Goal: Find specific page/section: Find specific page/section

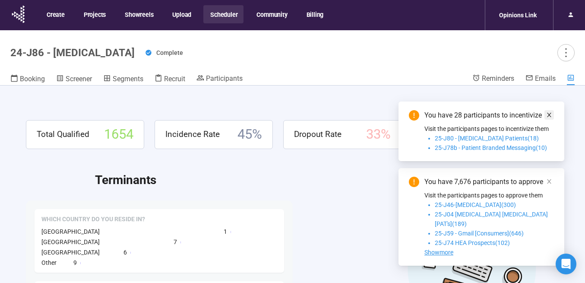
click at [548, 118] on icon "close" at bounding box center [549, 115] width 6 height 6
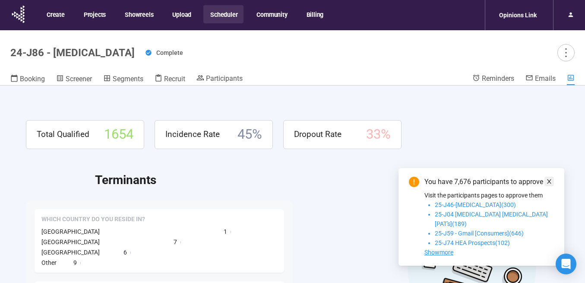
click at [547, 184] on icon "close" at bounding box center [549, 181] width 6 height 6
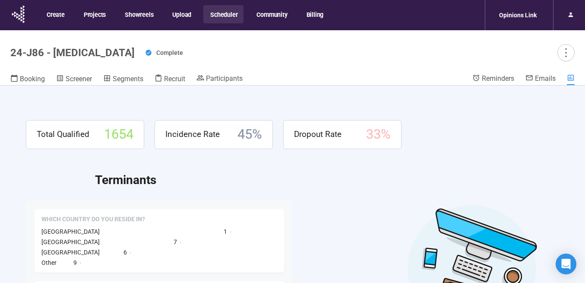
click at [218, 16] on button "Scheduler" at bounding box center [223, 14] width 40 height 18
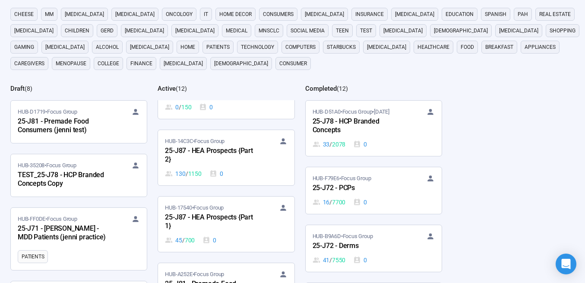
scroll to position [143, 0]
click at [229, 150] on div "25-J87 - HEA Prospects {Part 2}" at bounding box center [212, 156] width 95 height 20
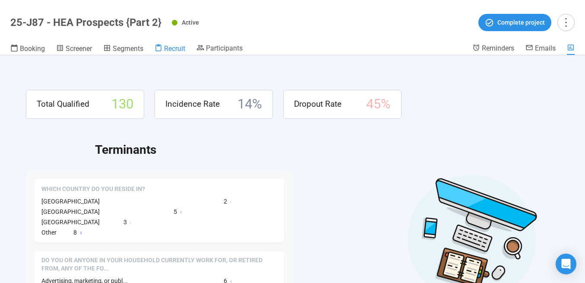
click at [179, 47] on span "Recruit" at bounding box center [174, 48] width 21 height 8
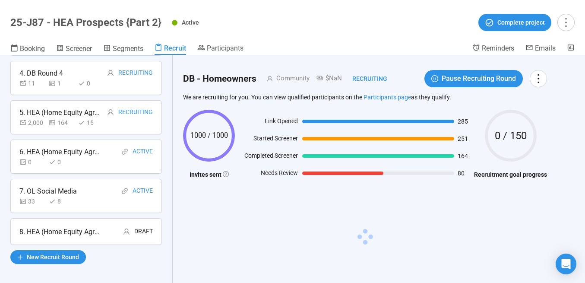
scroll to position [168, 0]
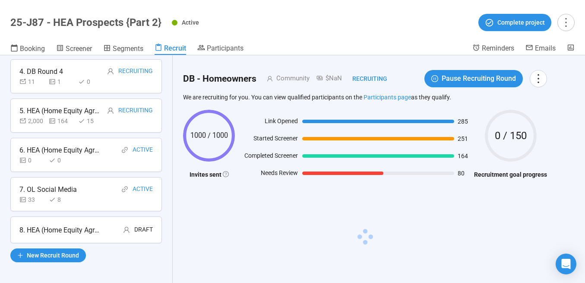
click at [78, 231] on div "8. HEA (Home Equity Agreement) Prospects" at bounding box center [60, 229] width 82 height 11
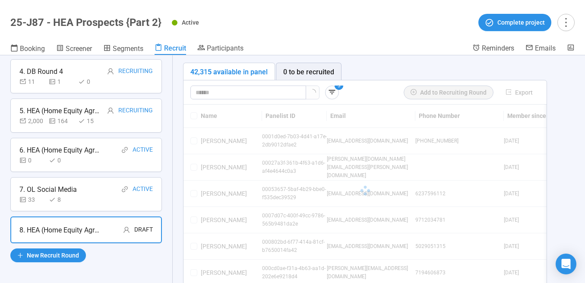
scroll to position [57, 0]
click at [331, 92] on icon "button" at bounding box center [332, 91] width 9 height 9
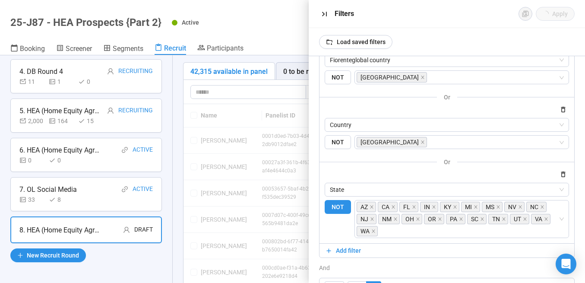
scroll to position [0, 0]
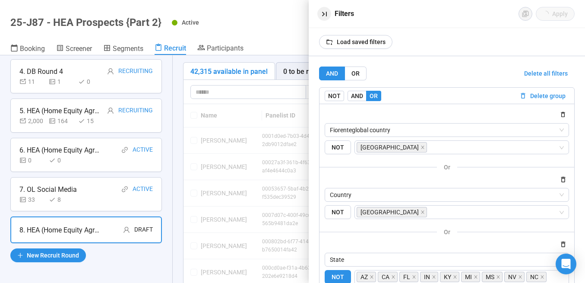
click at [325, 13] on icon "button" at bounding box center [324, 13] width 9 height 9
